Goal: Task Accomplishment & Management: Manage account settings

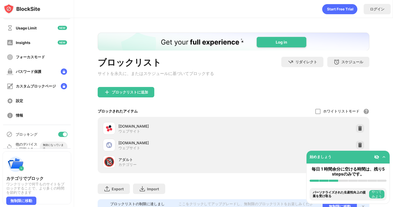
scroll to position [22, 0]
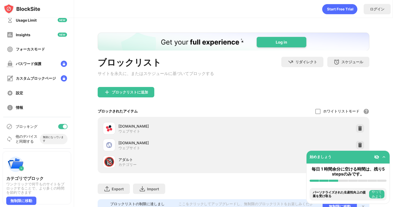
click at [60, 124] on div at bounding box center [62, 126] width 9 height 5
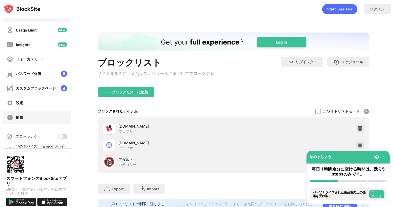
scroll to position [22, 0]
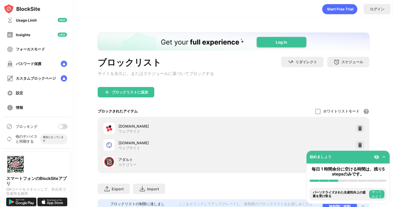
click at [62, 126] on div at bounding box center [62, 126] width 9 height 5
